Goal: Find contact information

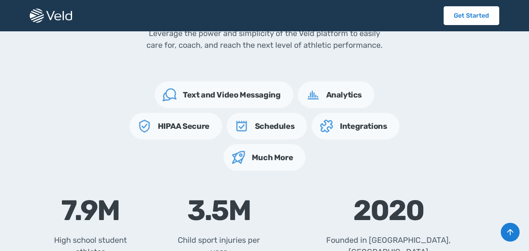
scroll to position [1494, 0]
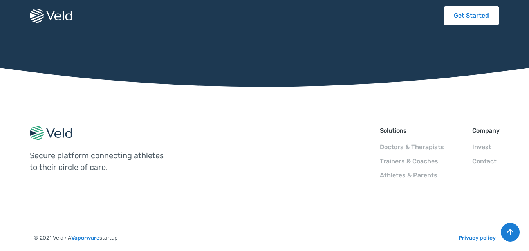
click at [473, 158] on link "Contact" at bounding box center [485, 161] width 24 height 7
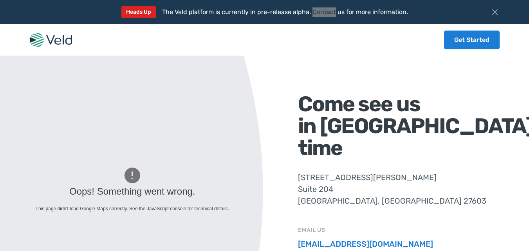
scroll to position [666, 0]
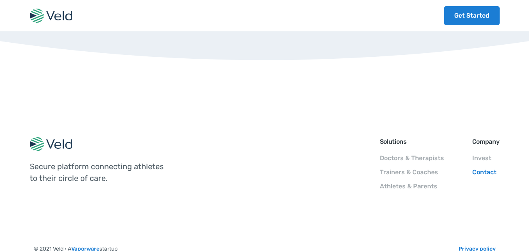
click at [473, 168] on link "Contact" at bounding box center [485, 171] width 24 height 7
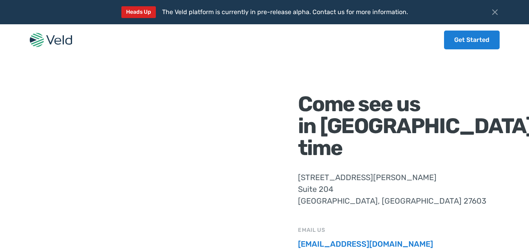
scroll to position [666, 0]
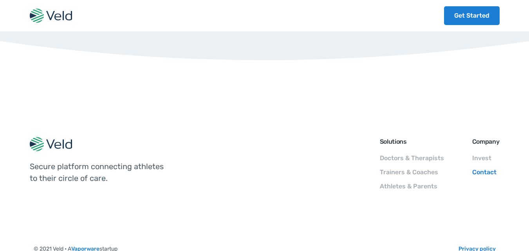
click at [473, 168] on link "Contact" at bounding box center [485, 171] width 24 height 7
